Goal: Information Seeking & Learning: Find specific fact

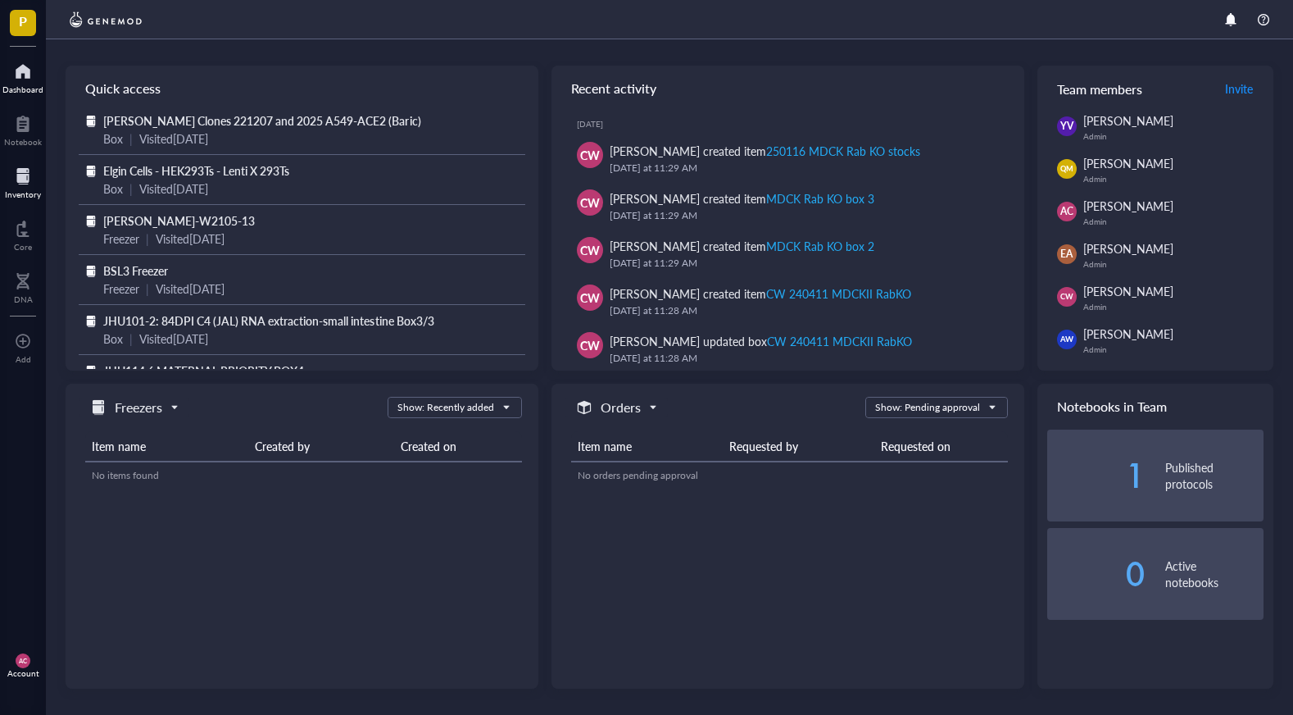
click at [10, 187] on div at bounding box center [23, 176] width 36 height 26
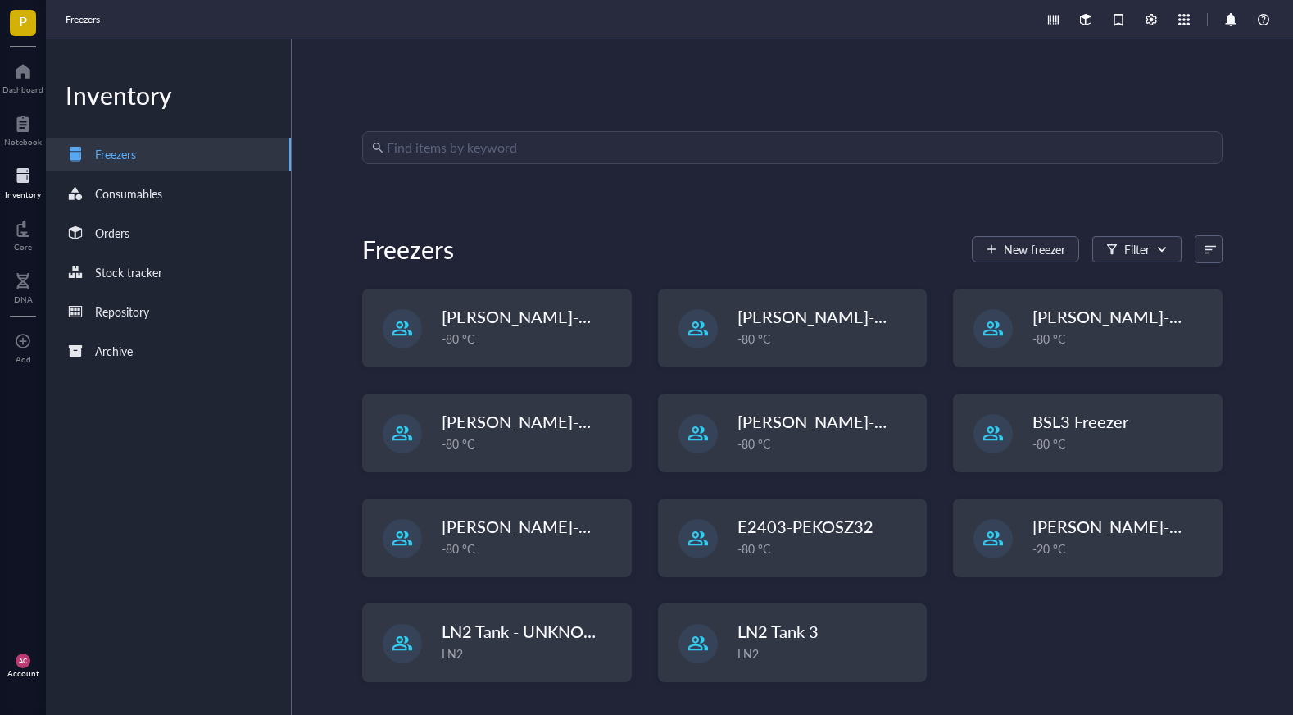
click at [474, 143] on input "search" at bounding box center [800, 147] width 826 height 31
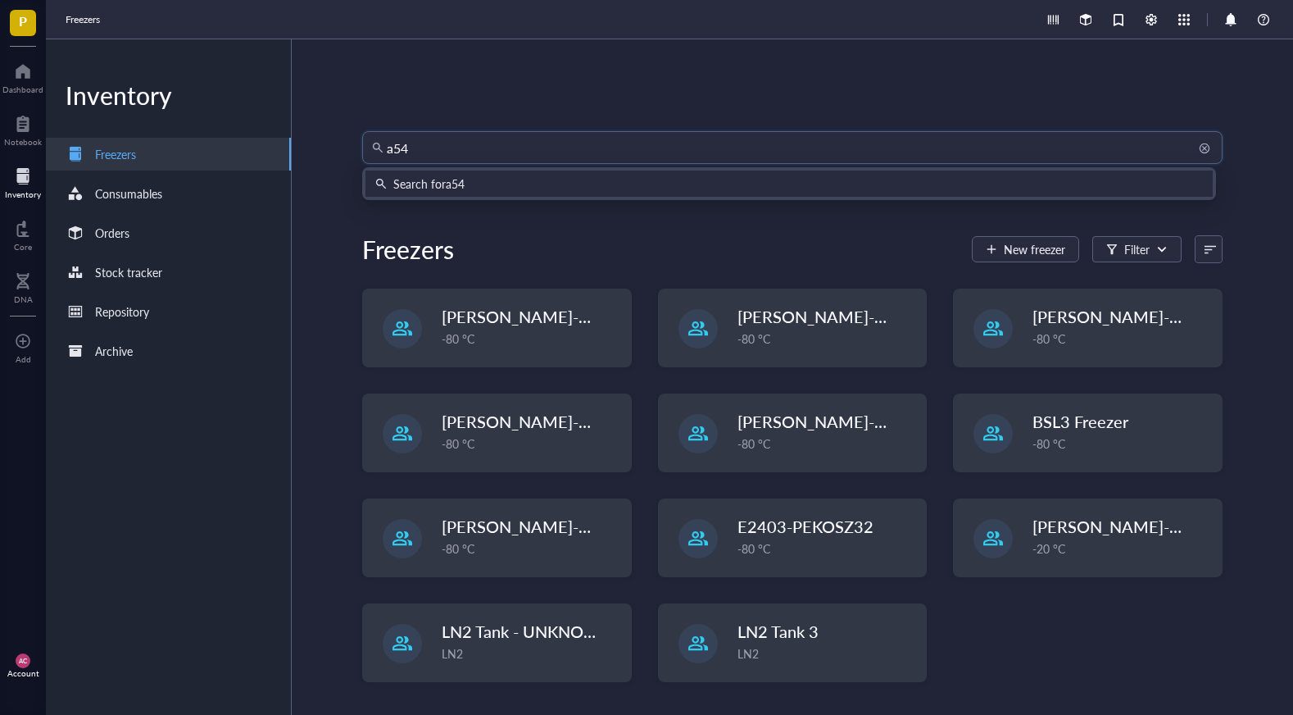
type input "a549"
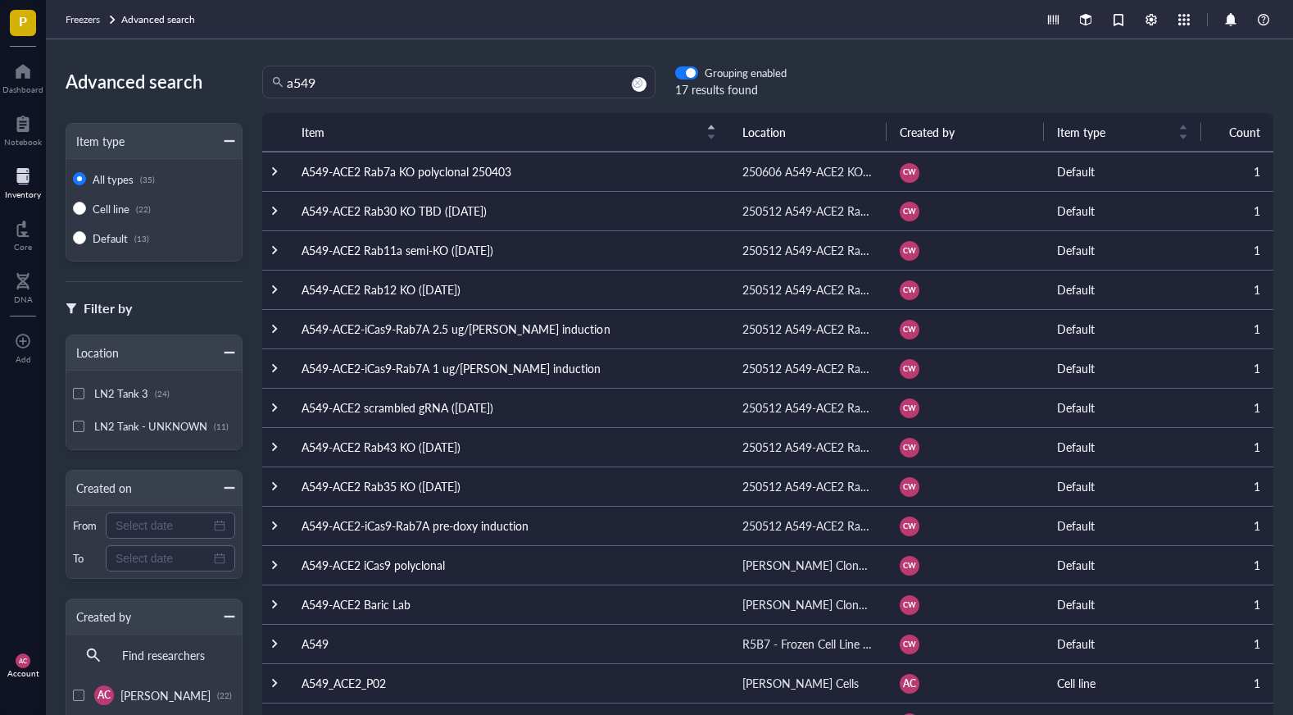
click at [281, 286] on td at bounding box center [275, 289] width 26 height 39
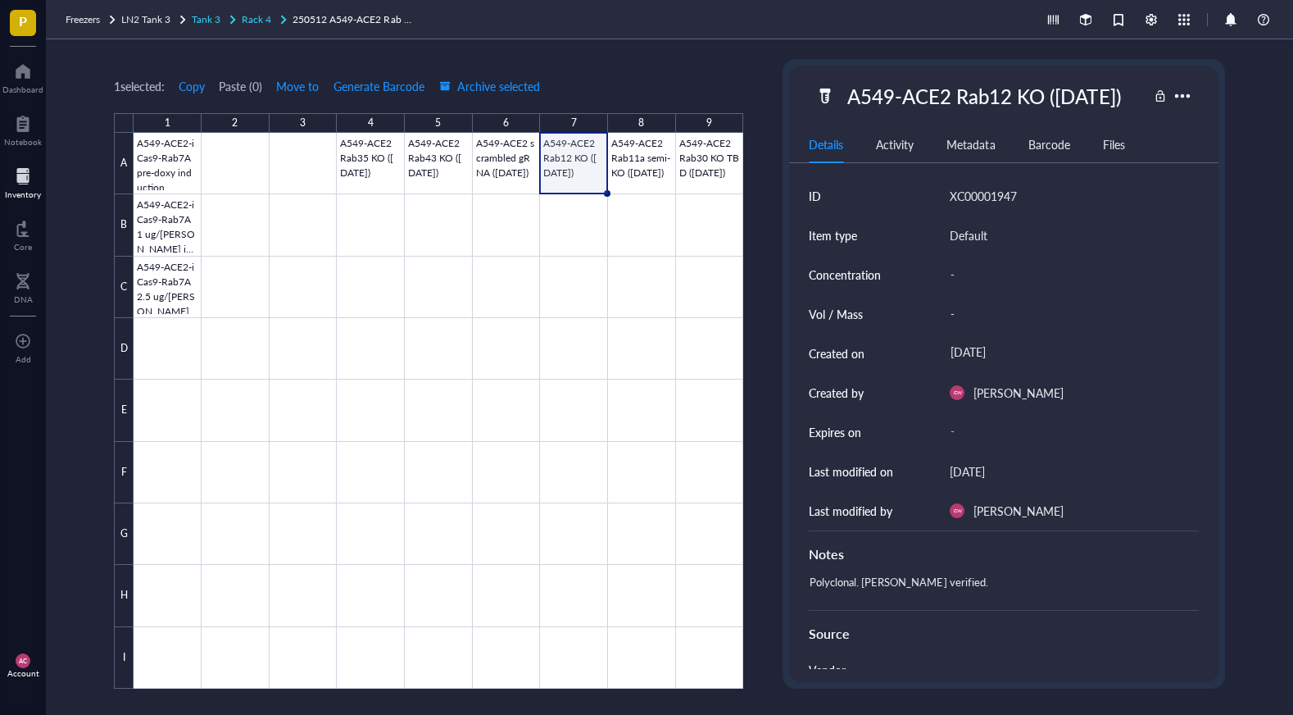
click at [252, 20] on span "Rack 4" at bounding box center [257, 19] width 30 height 14
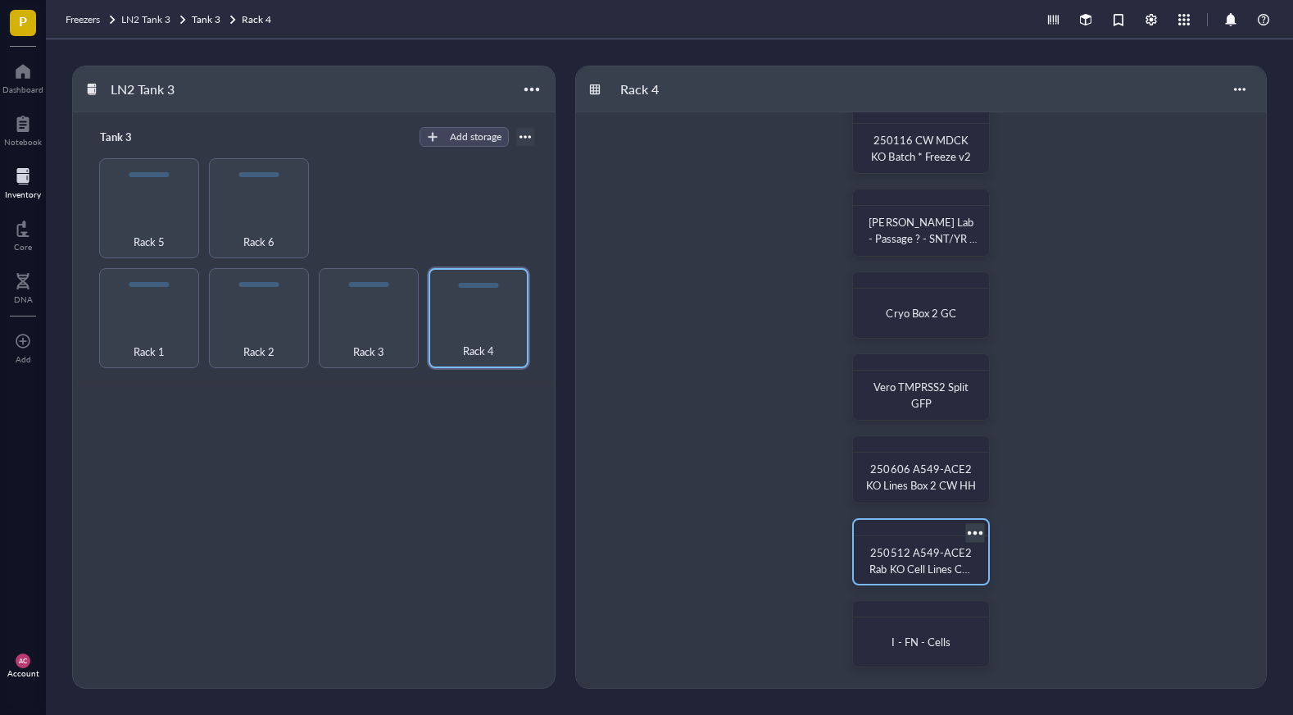
scroll to position [273, 0]
click at [906, 556] on span "250512 A549-ACE2 Rab KO Cell Lines CW HH" at bounding box center [921, 568] width 105 height 48
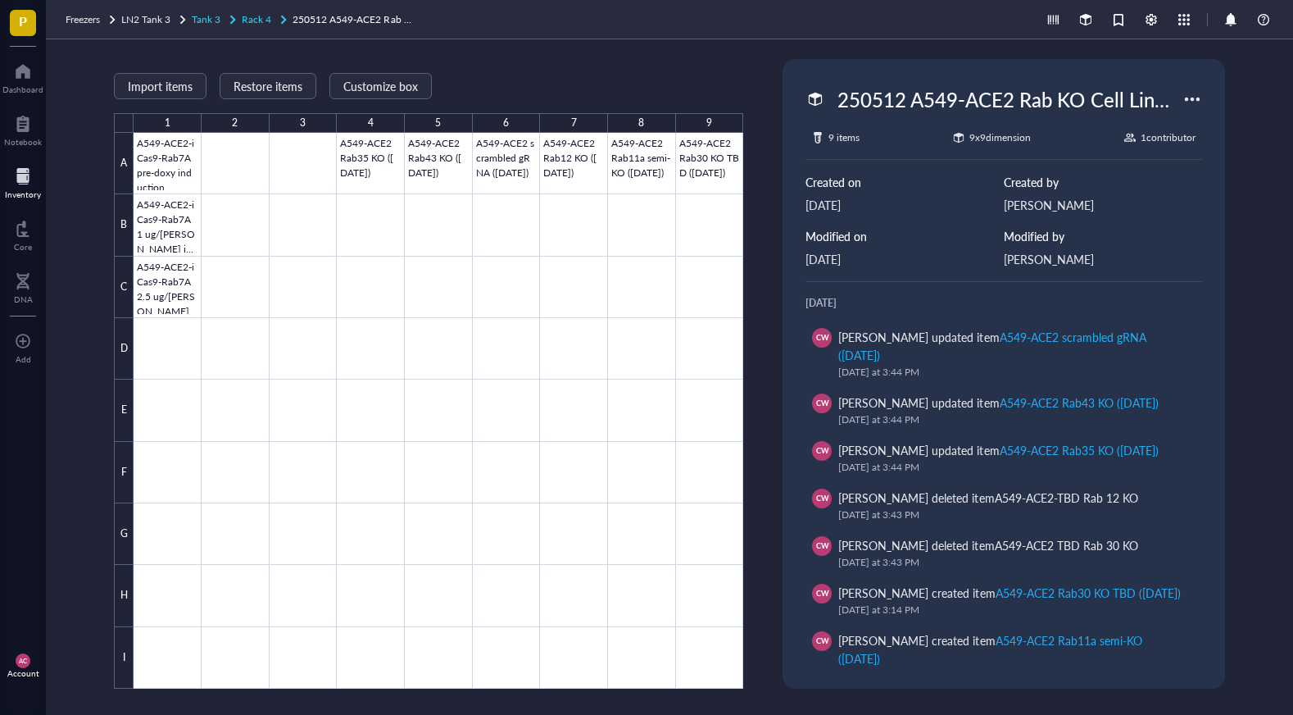
click at [260, 20] on span "Rack 4" at bounding box center [257, 19] width 30 height 14
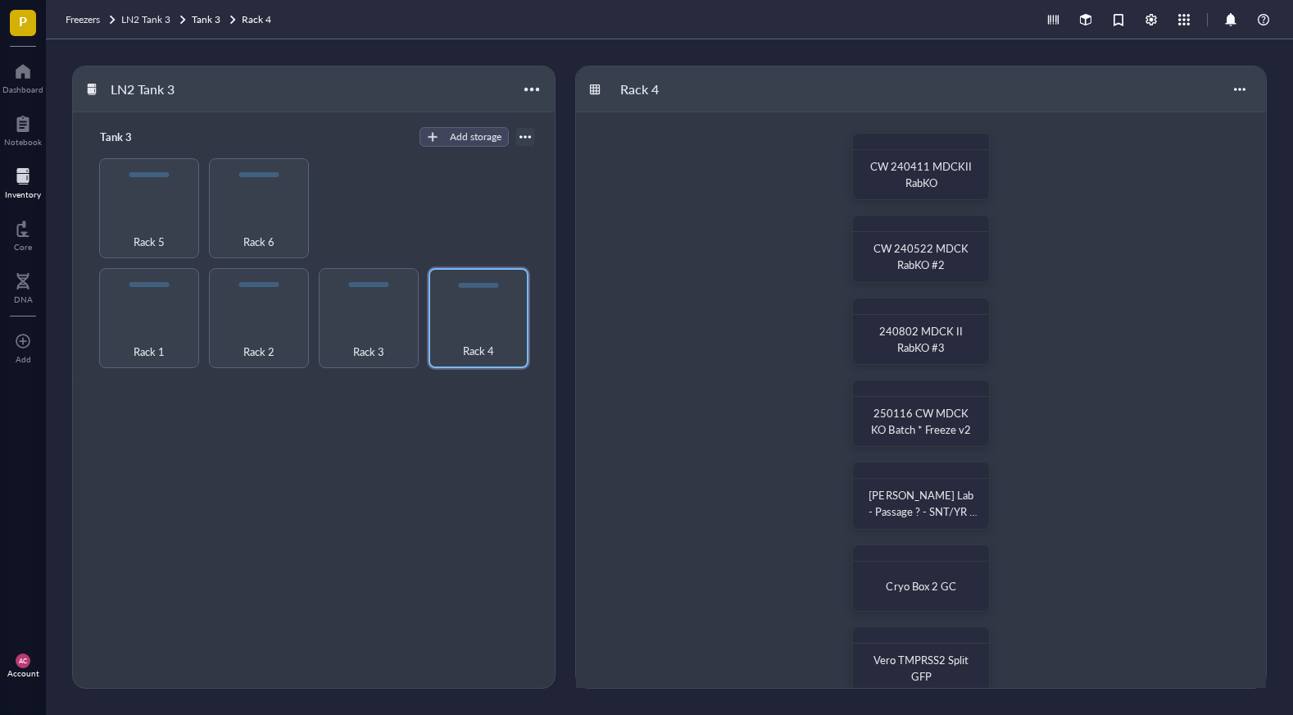
click at [20, 191] on div "Inventory" at bounding box center [23, 194] width 36 height 10
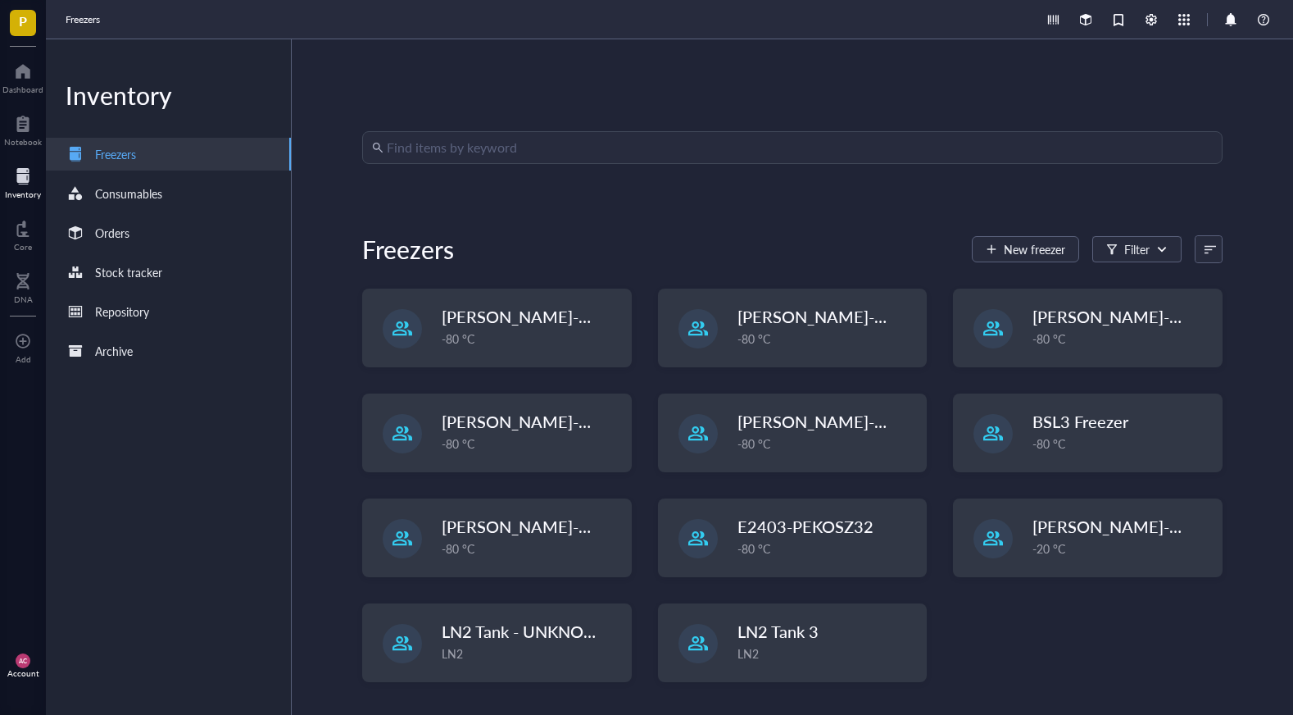
click at [544, 152] on input "search" at bounding box center [800, 147] width 826 height 31
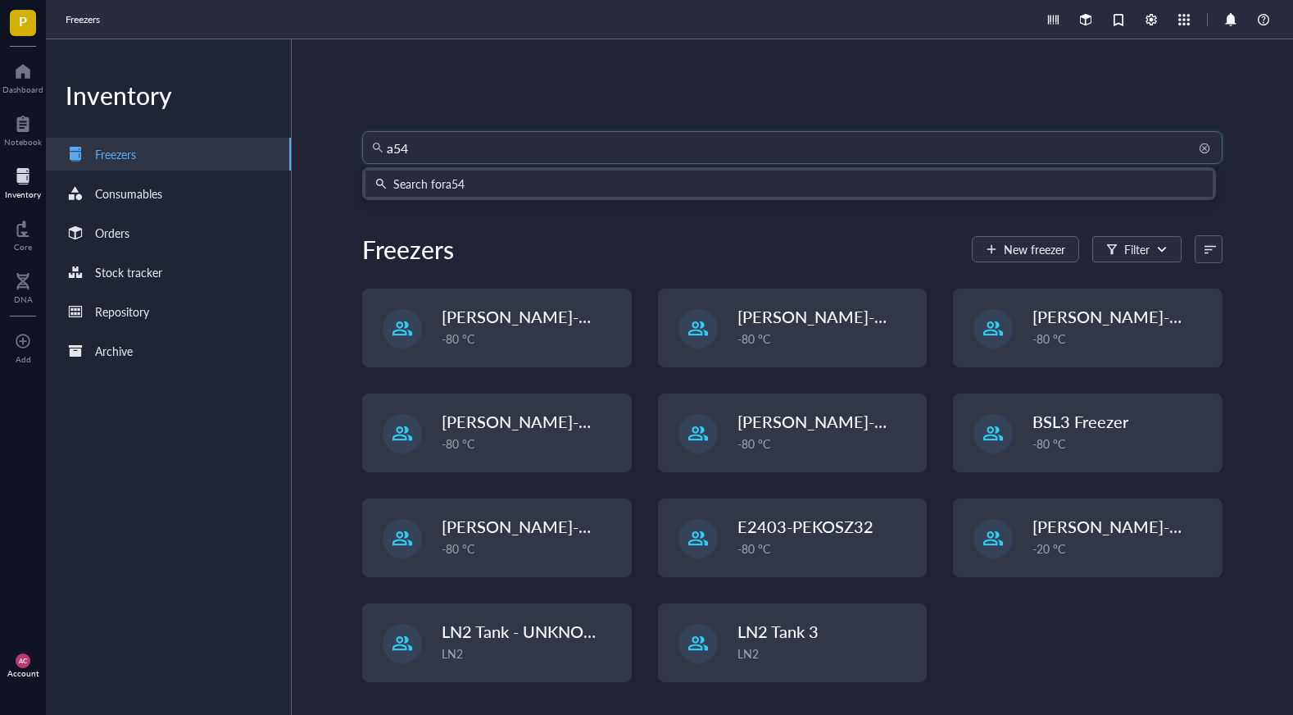
type input "a549"
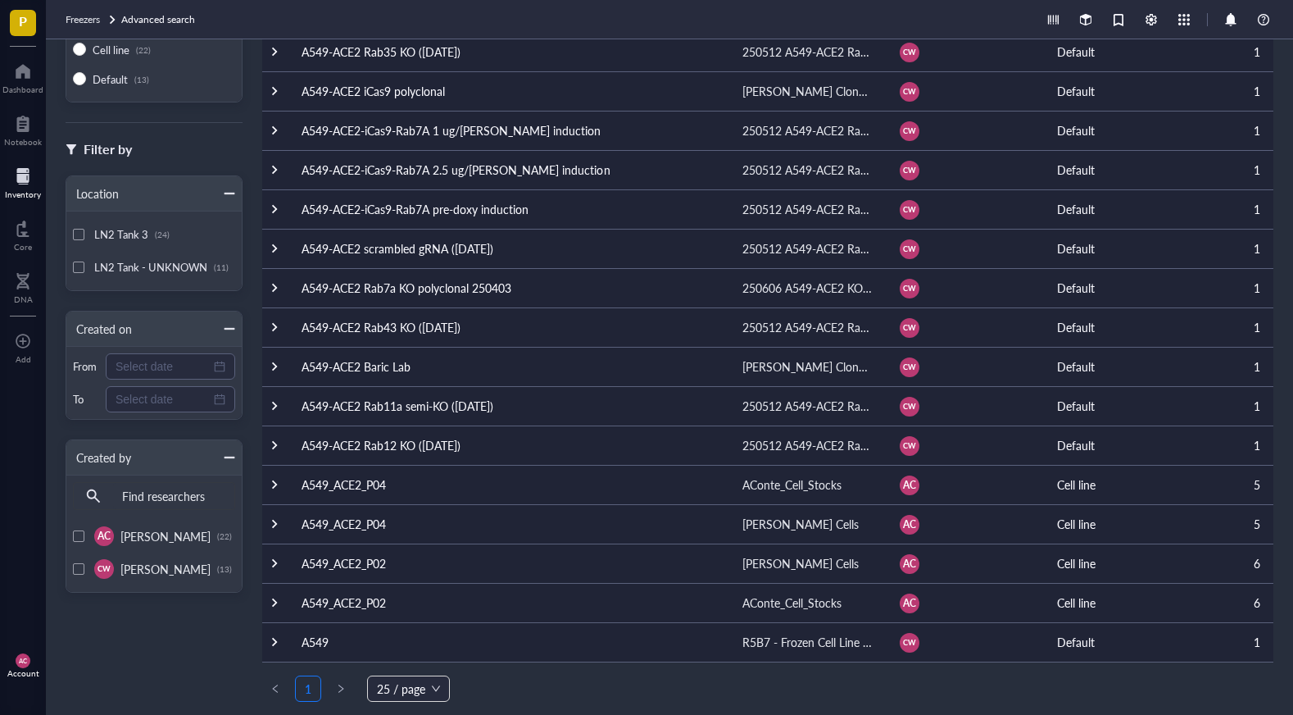
scroll to position [159, 0]
click at [283, 643] on td at bounding box center [275, 641] width 26 height 39
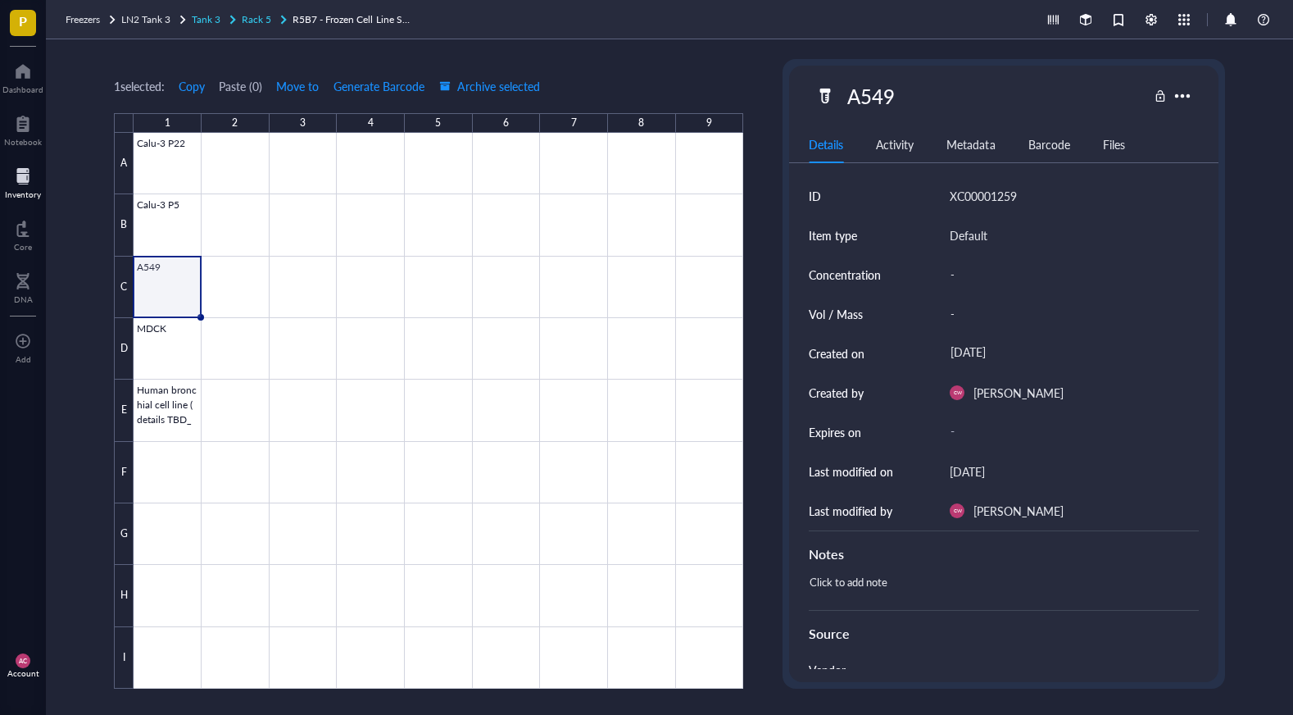
click at [266, 19] on span "Rack 5" at bounding box center [257, 19] width 30 height 14
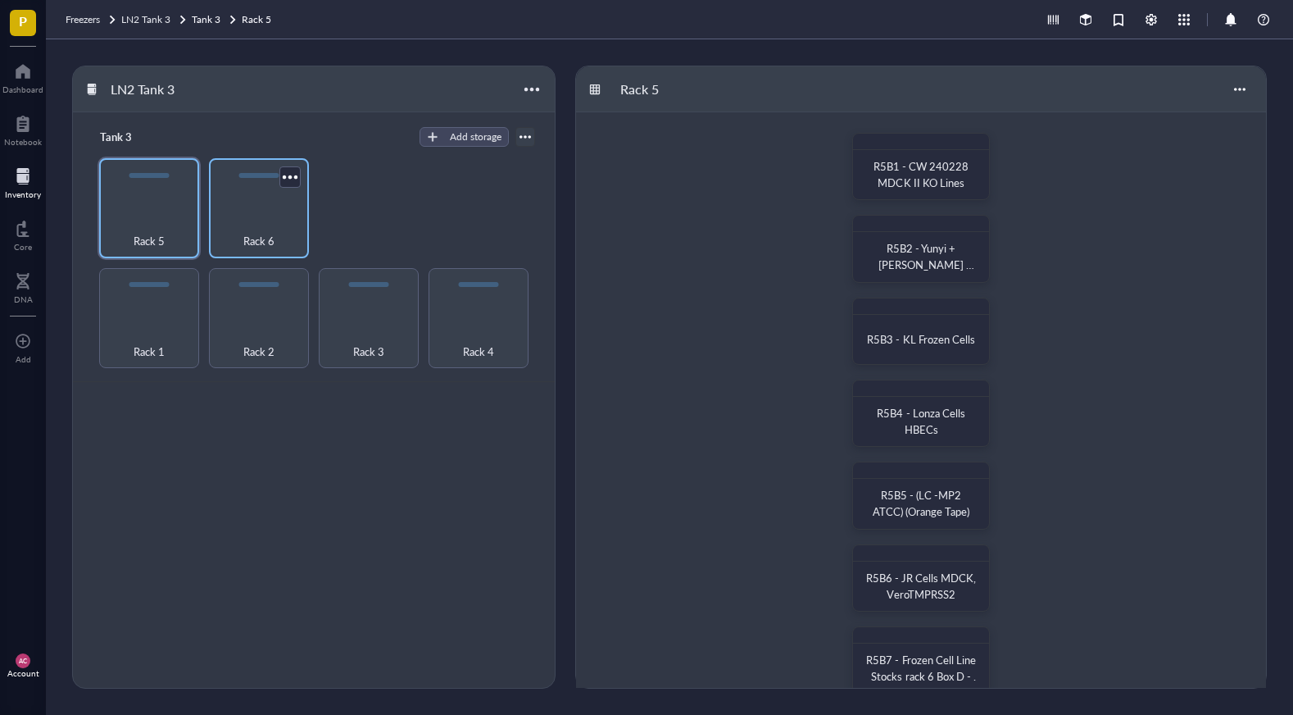
click at [231, 231] on div "Rack 6" at bounding box center [259, 232] width 84 height 36
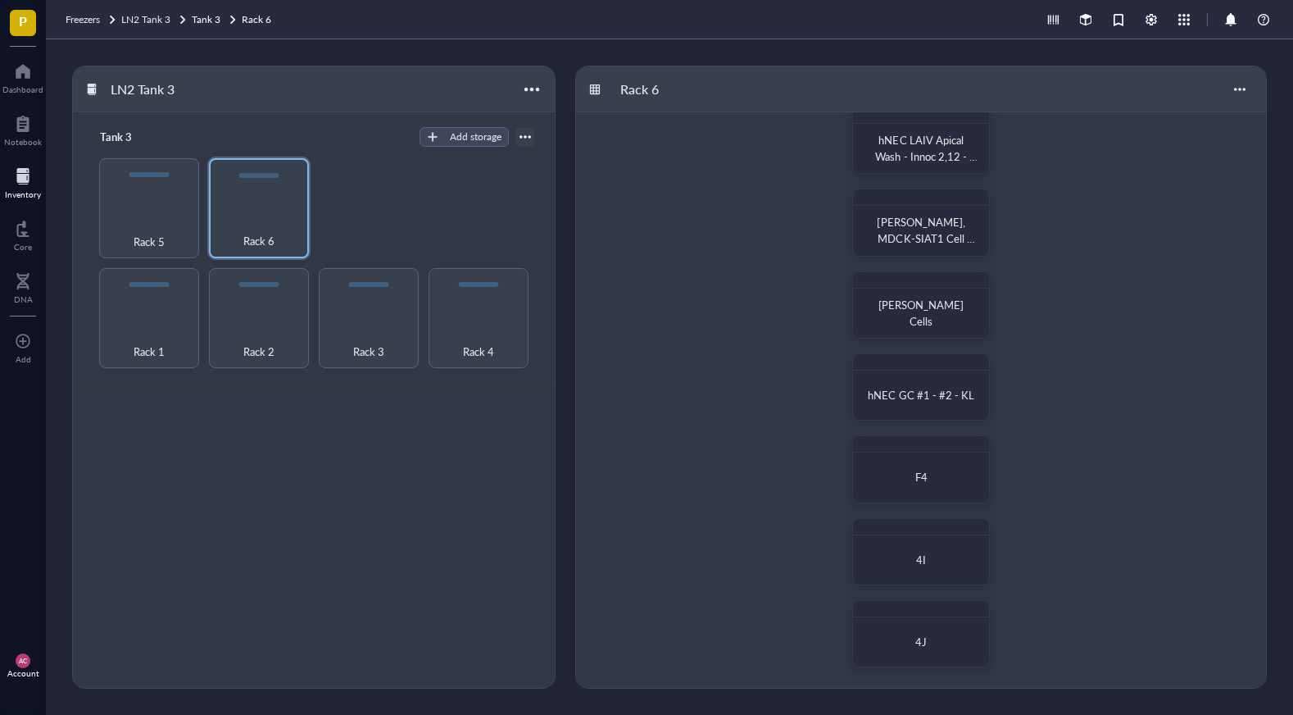
scroll to position [273, 0]
click at [416, 283] on div "Rack 3" at bounding box center [369, 318] width 100 height 100
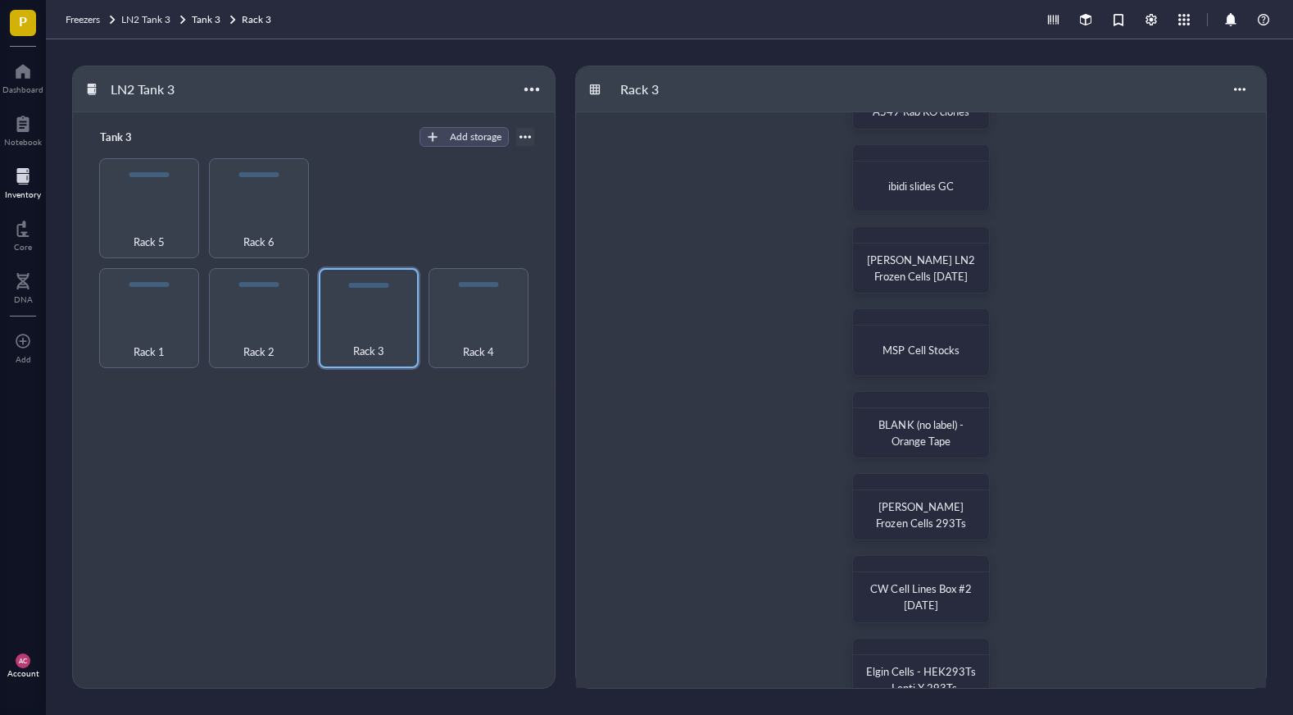
scroll to position [147, 0]
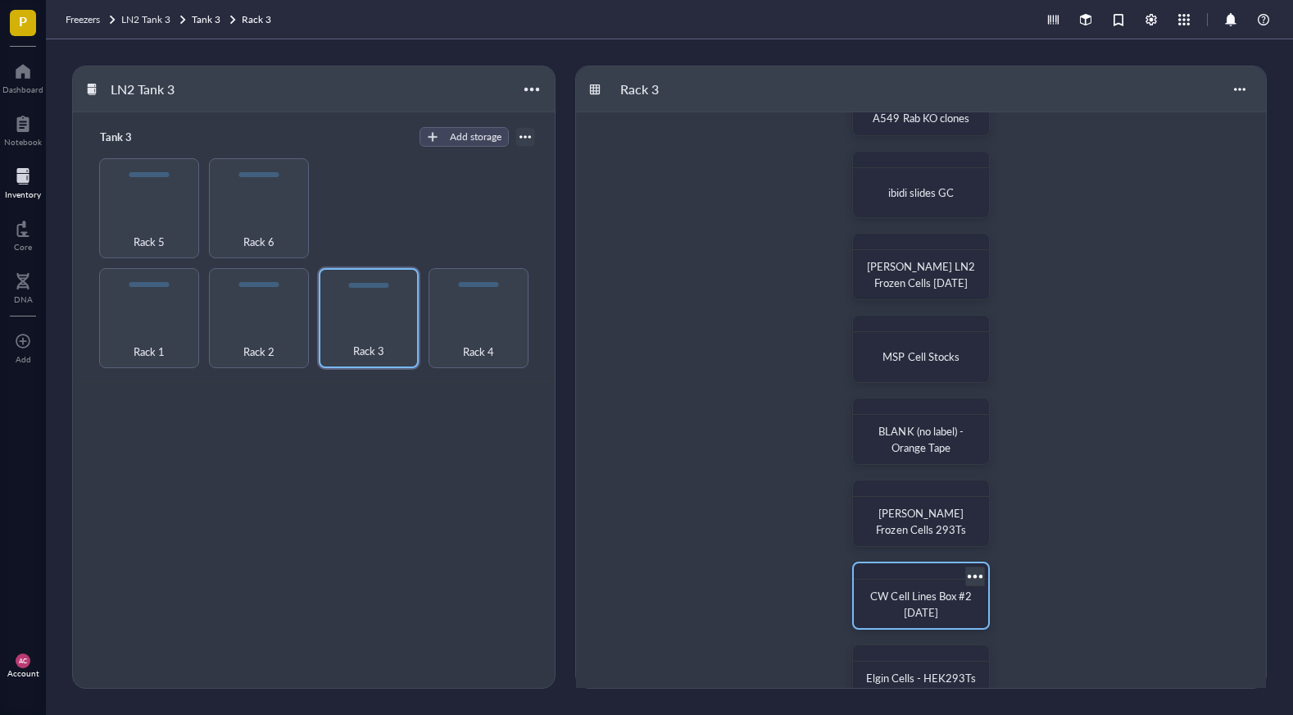
click at [923, 588] on span "CW Cell Lines Box #2 [DATE]" at bounding box center [921, 604] width 103 height 32
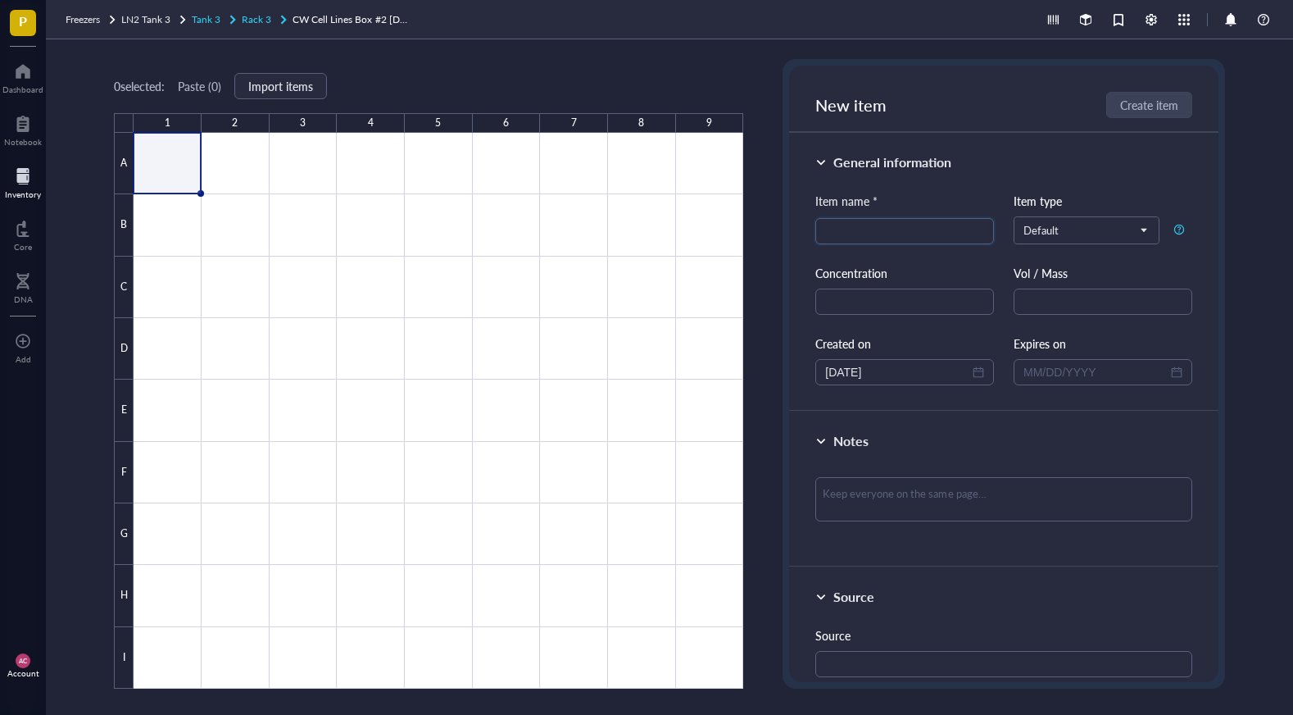
click at [269, 27] on div "Rack 3" at bounding box center [257, 19] width 30 height 16
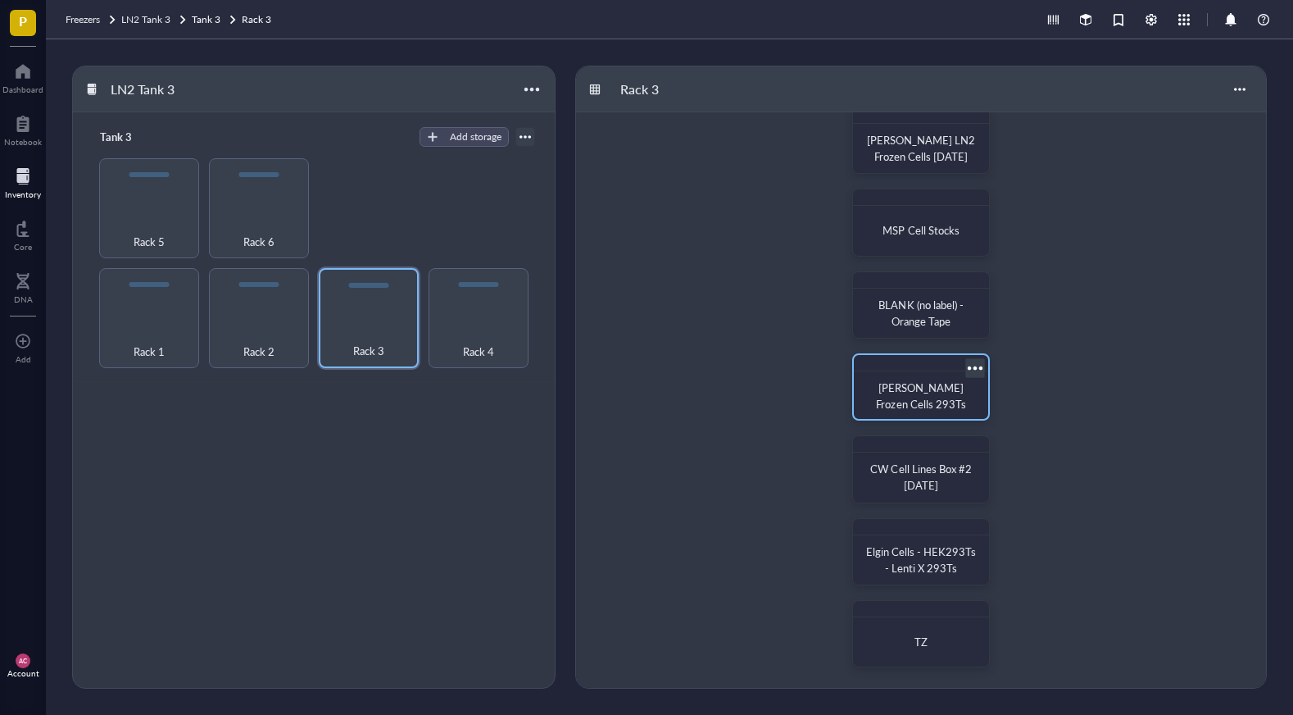
scroll to position [273, 0]
click at [914, 373] on div "[PERSON_NAME] Frozen Cells 293Ts" at bounding box center [921, 386] width 138 height 67
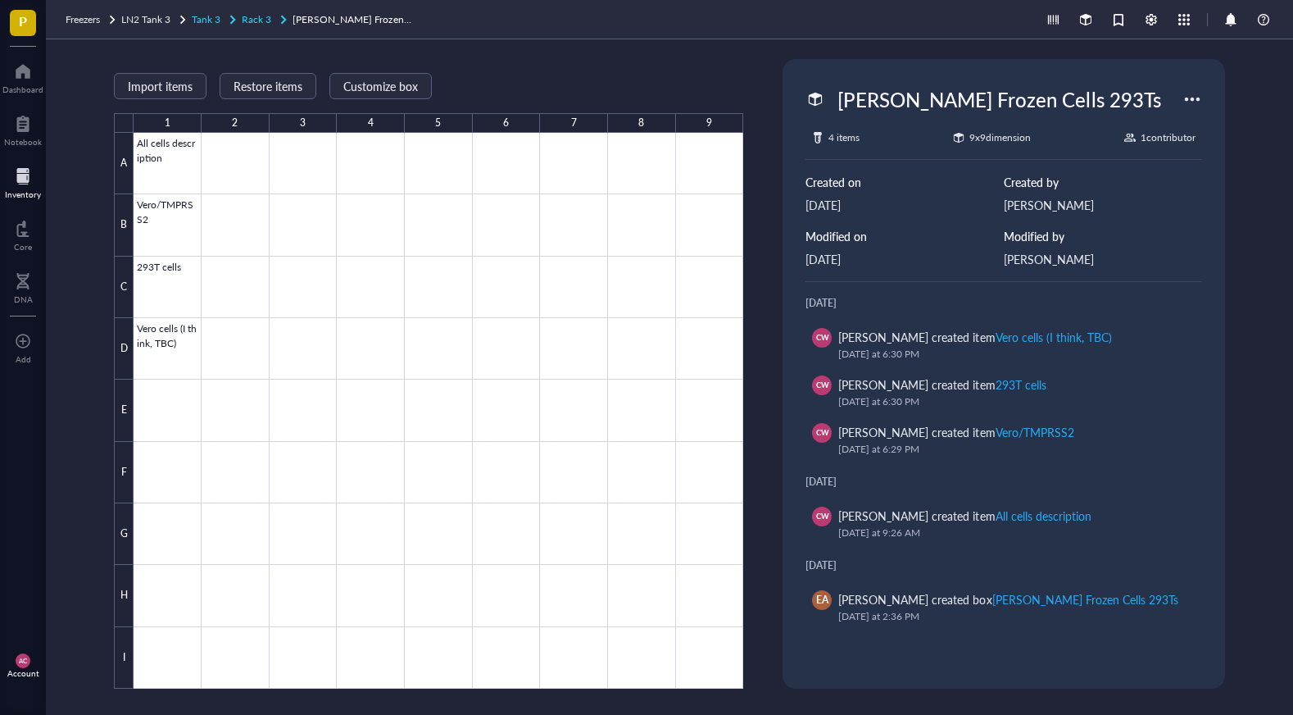
click at [270, 24] on span "Rack 3" at bounding box center [257, 19] width 30 height 14
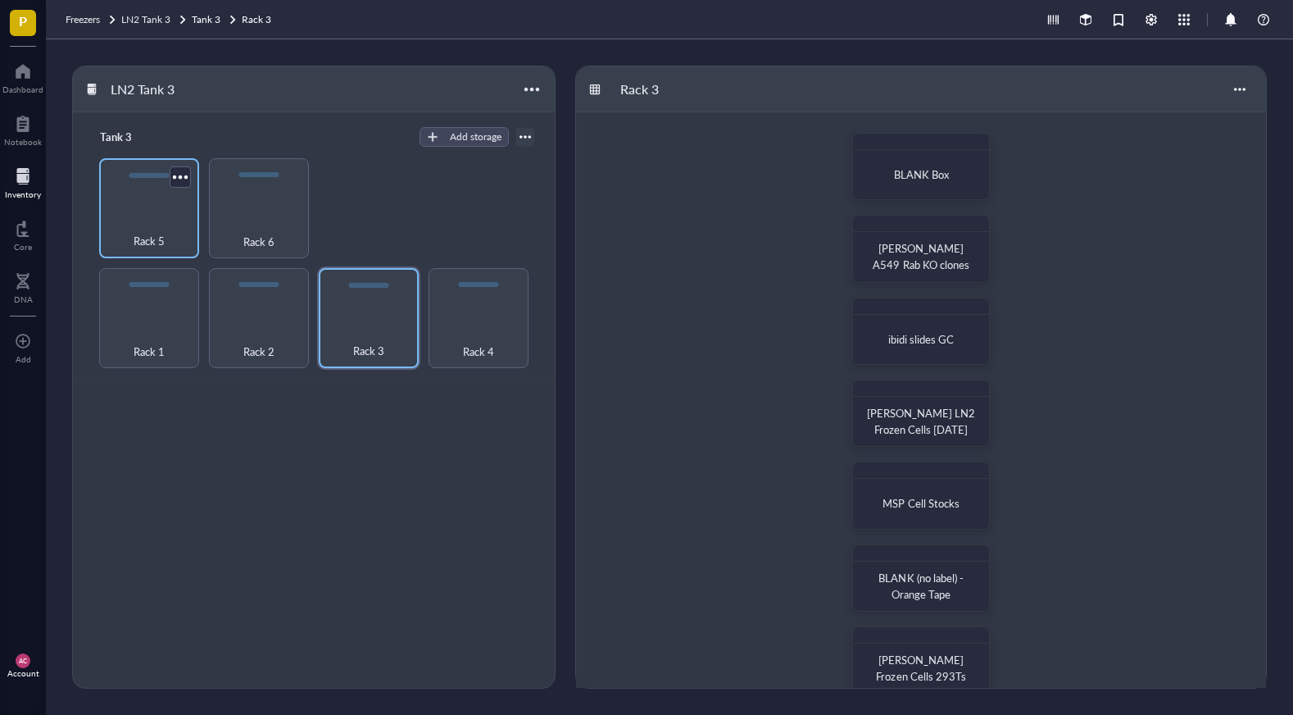
click at [120, 224] on div "Rack 5" at bounding box center [149, 232] width 84 height 36
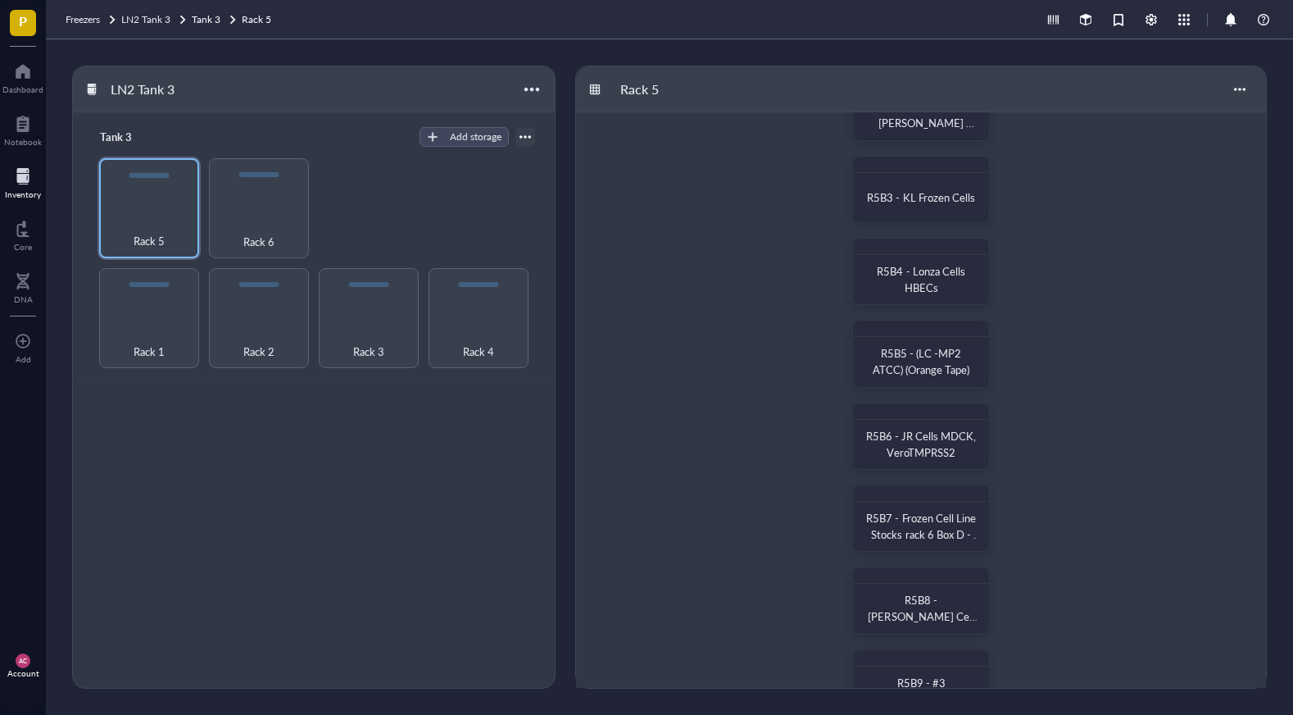
scroll to position [140, 0]
click at [917, 512] on span "R5B7 - Frozen Cell Line Stocks rack 6 Box D - AM" at bounding box center [922, 536] width 107 height 48
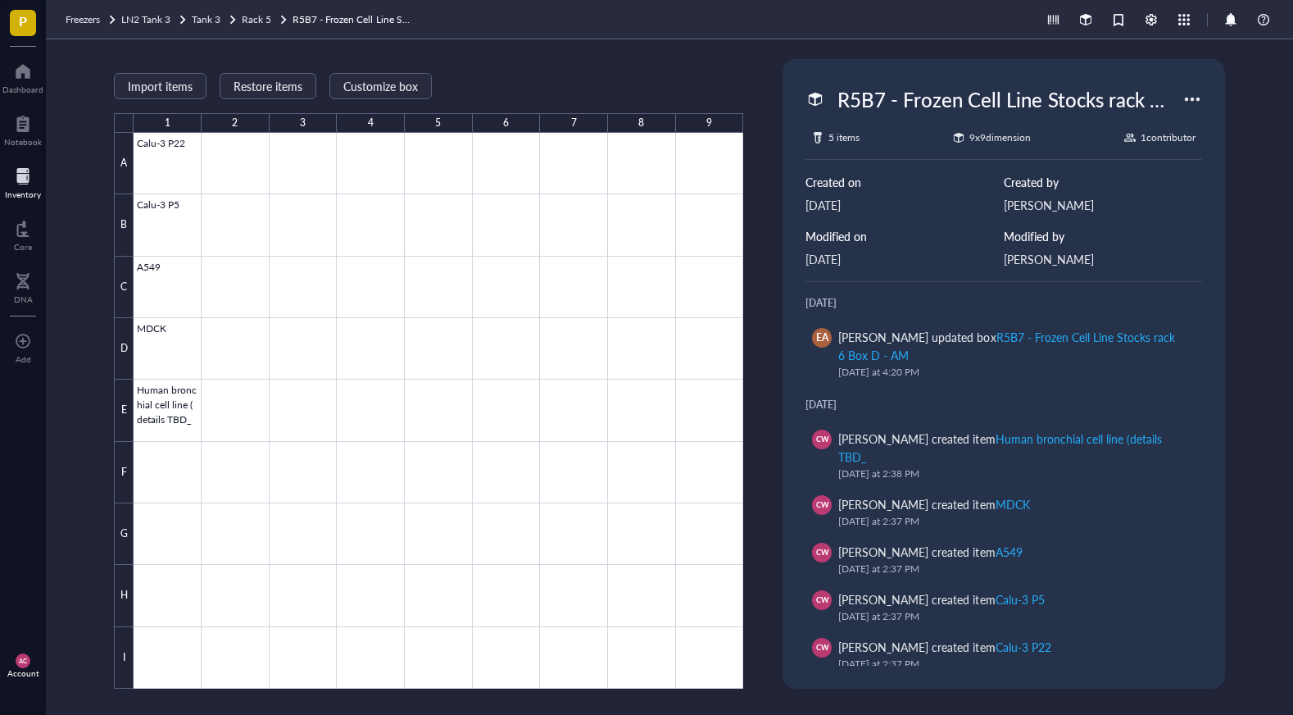
scroll to position [16, 0]
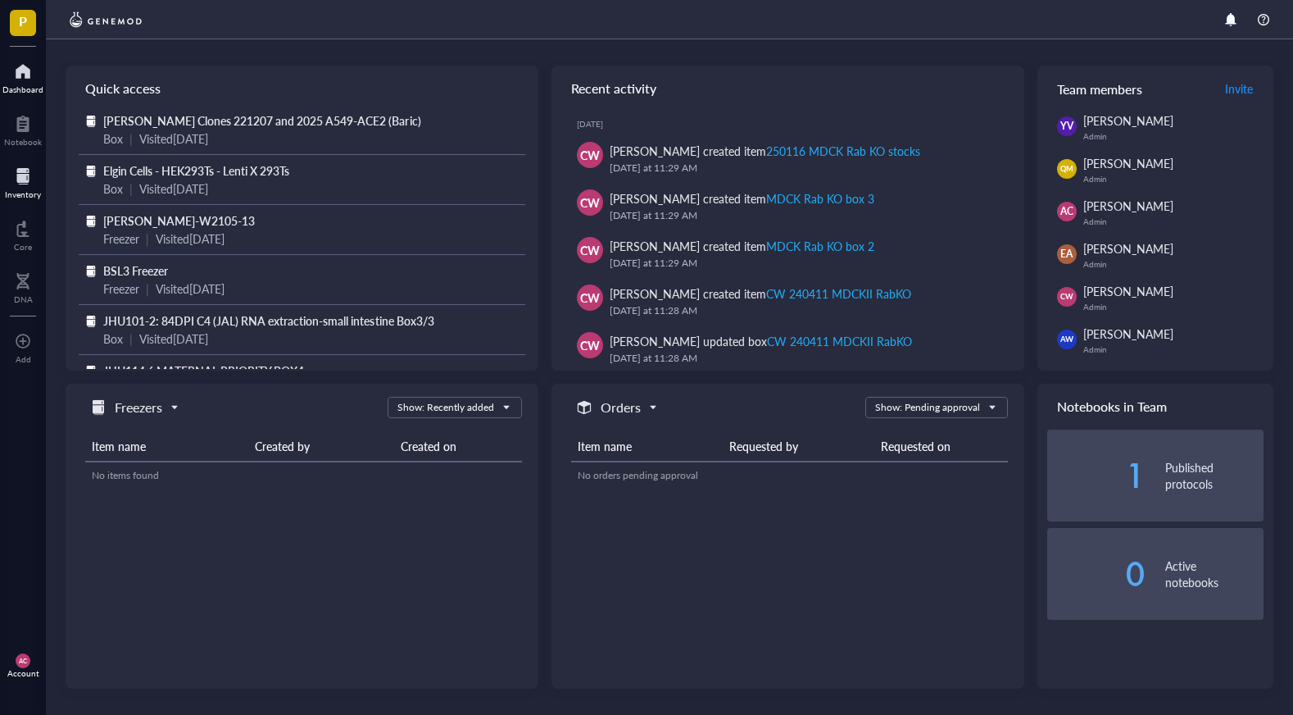
click at [18, 185] on div at bounding box center [23, 176] width 36 height 26
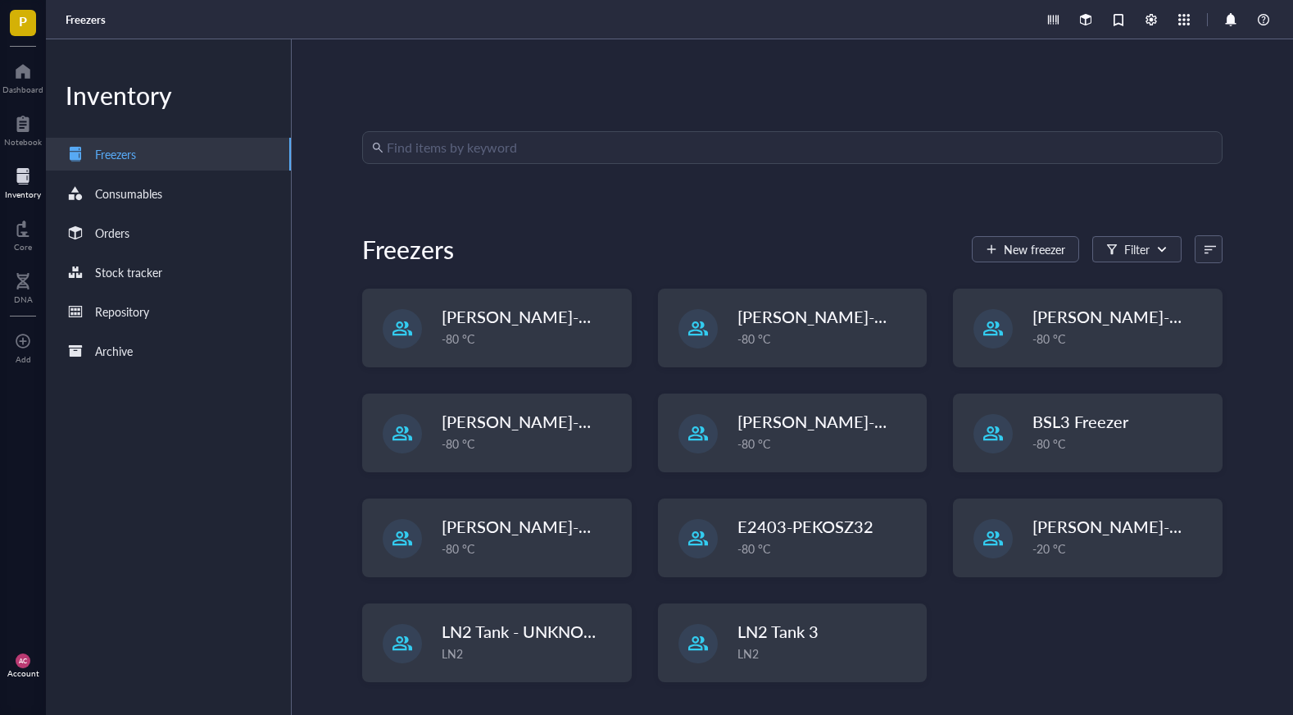
click at [513, 146] on input "search" at bounding box center [800, 147] width 826 height 31
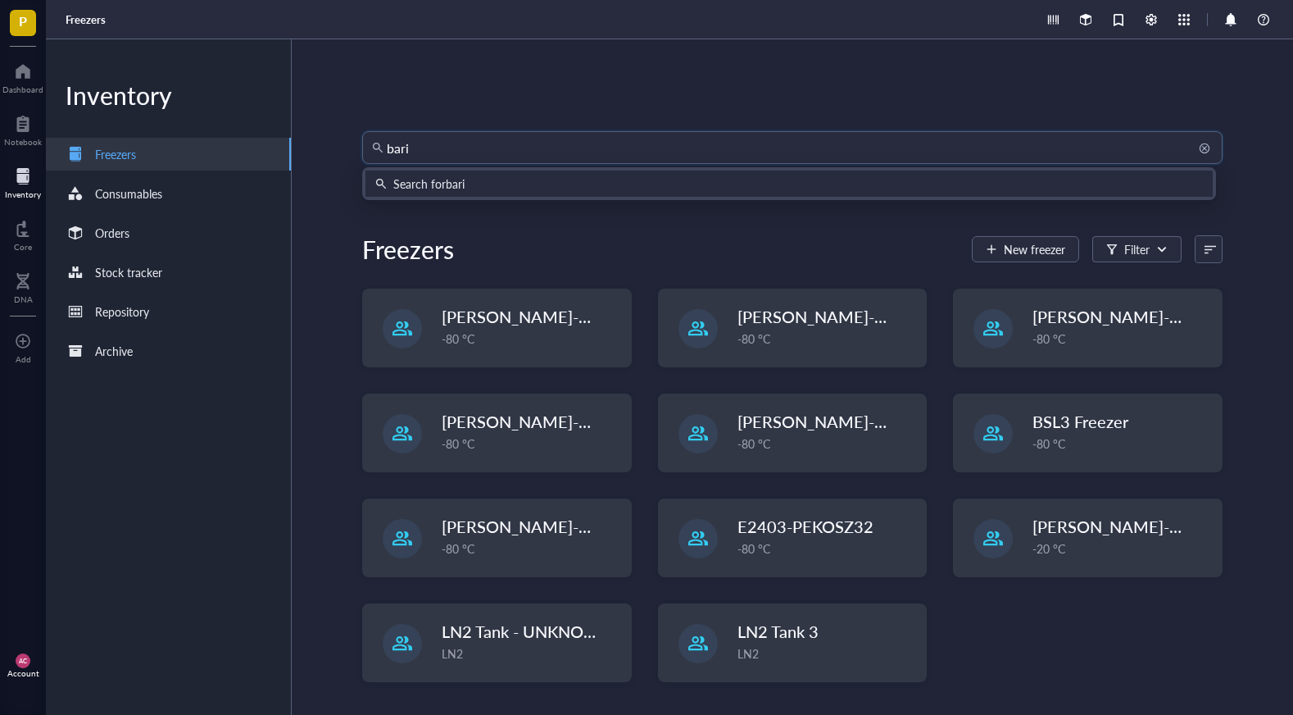
type input "bariv"
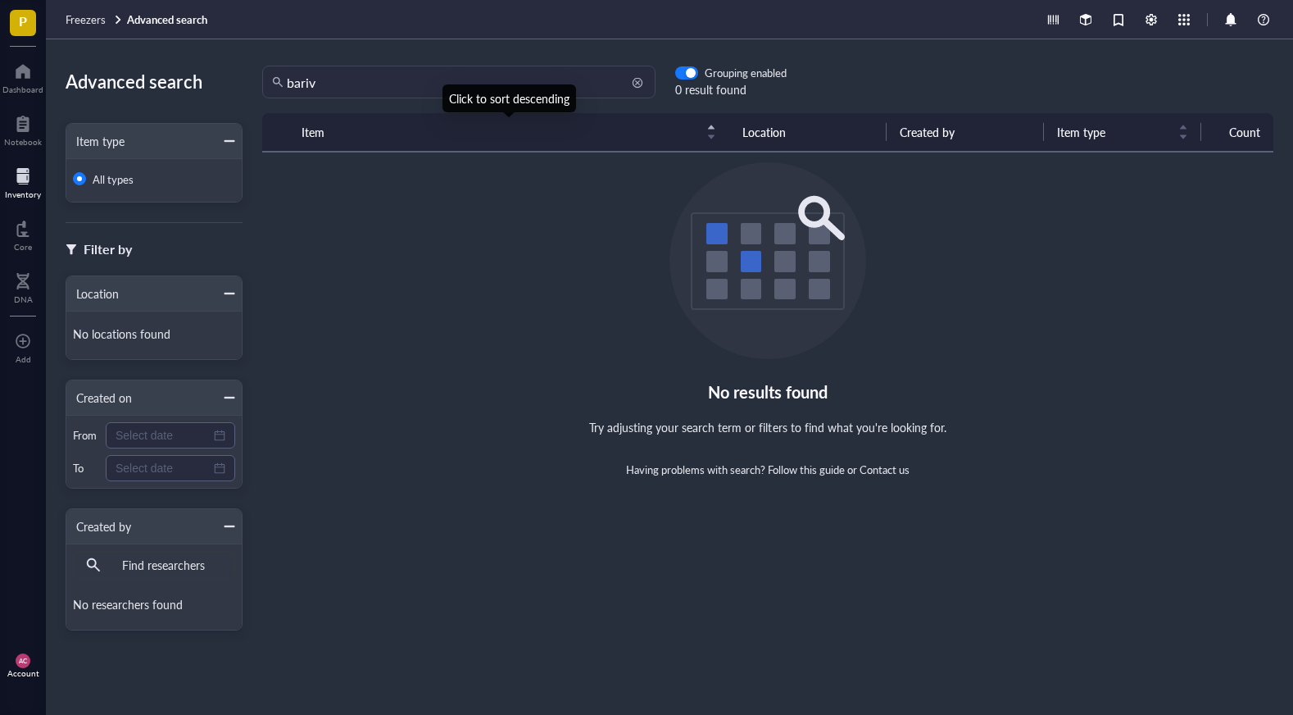
click at [322, 74] on input "bariv" at bounding box center [466, 81] width 359 height 31
type input "baric"
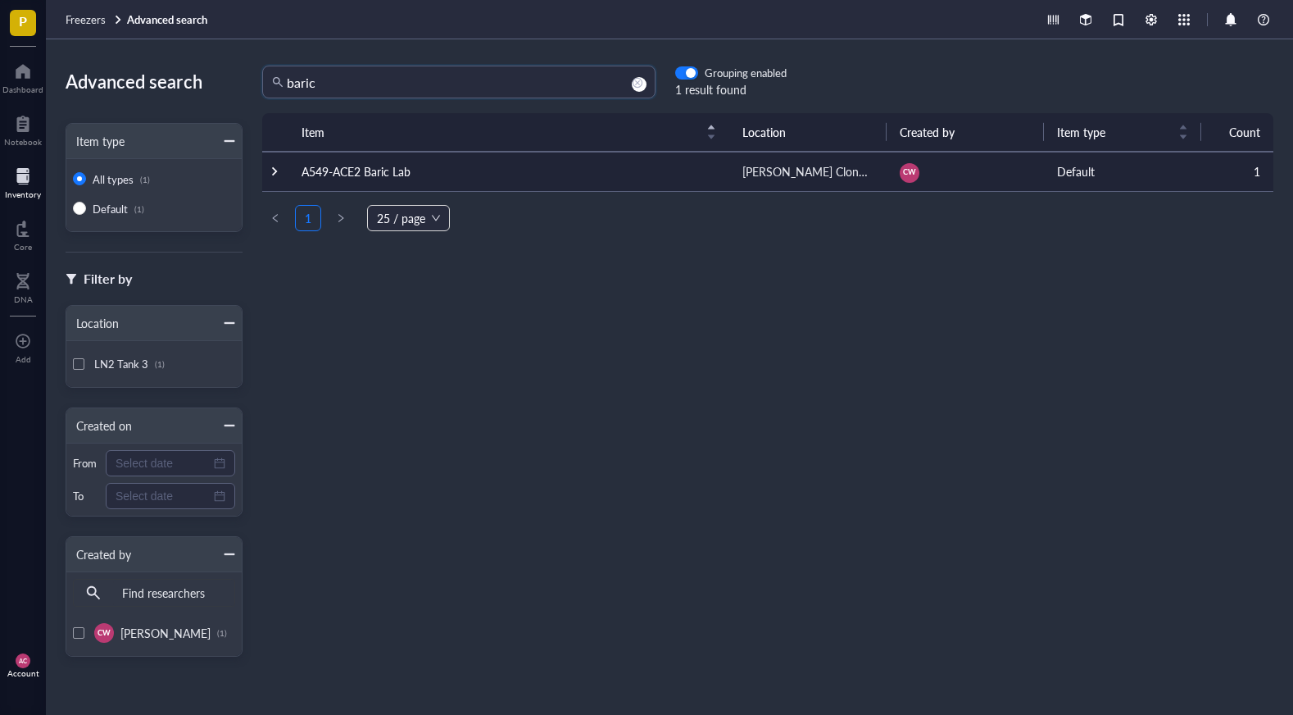
click at [369, 169] on td "A549-ACE2 Baric Lab" at bounding box center [508, 171] width 441 height 39
